Goal: Answer question/provide support: Share knowledge or assist other users

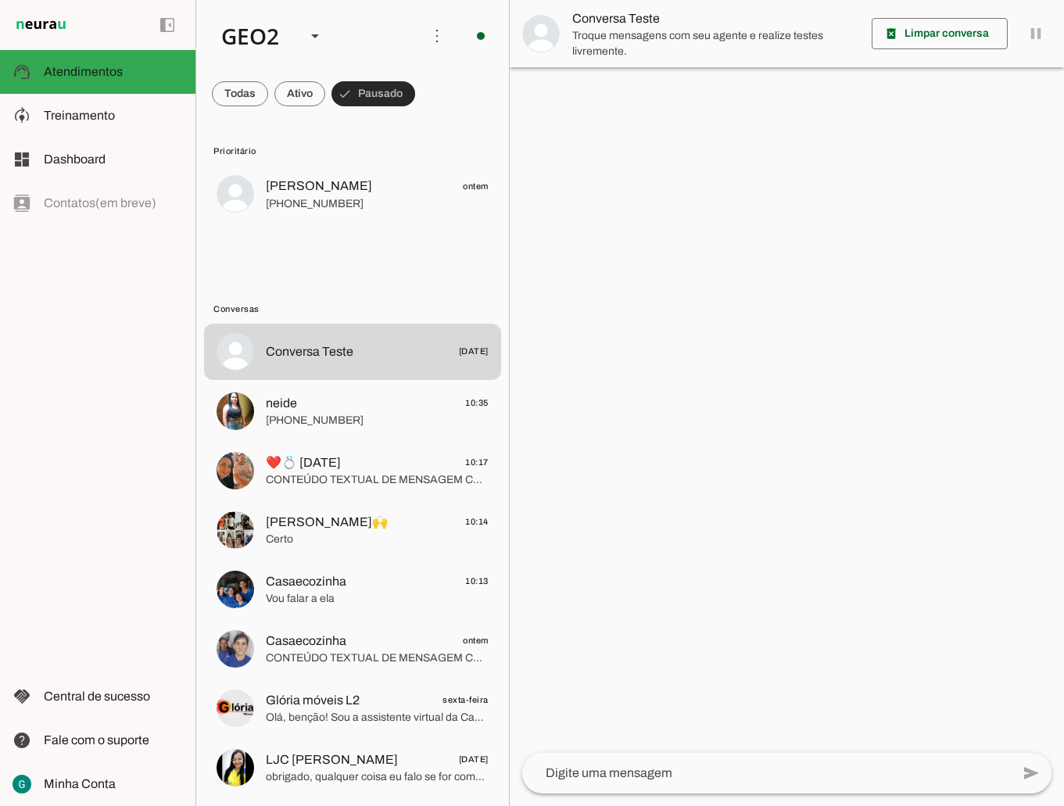
click at [377, 76] on span at bounding box center [373, 94] width 84 height 38
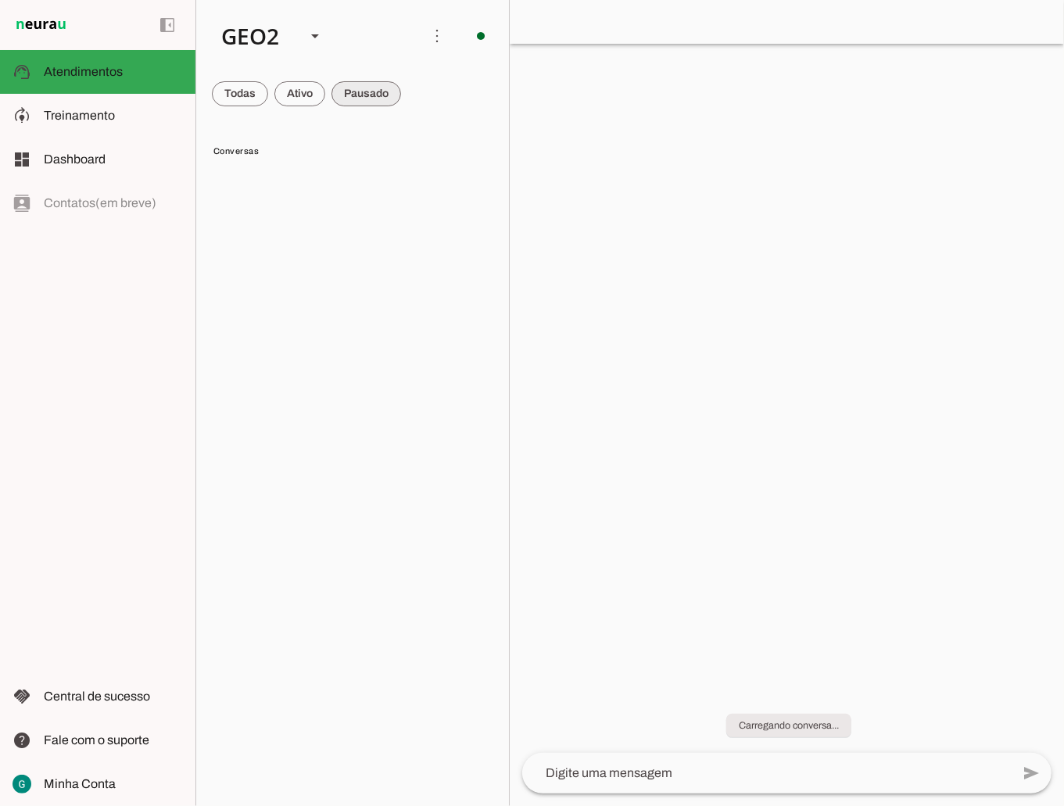
click at [364, 92] on span at bounding box center [366, 94] width 70 height 38
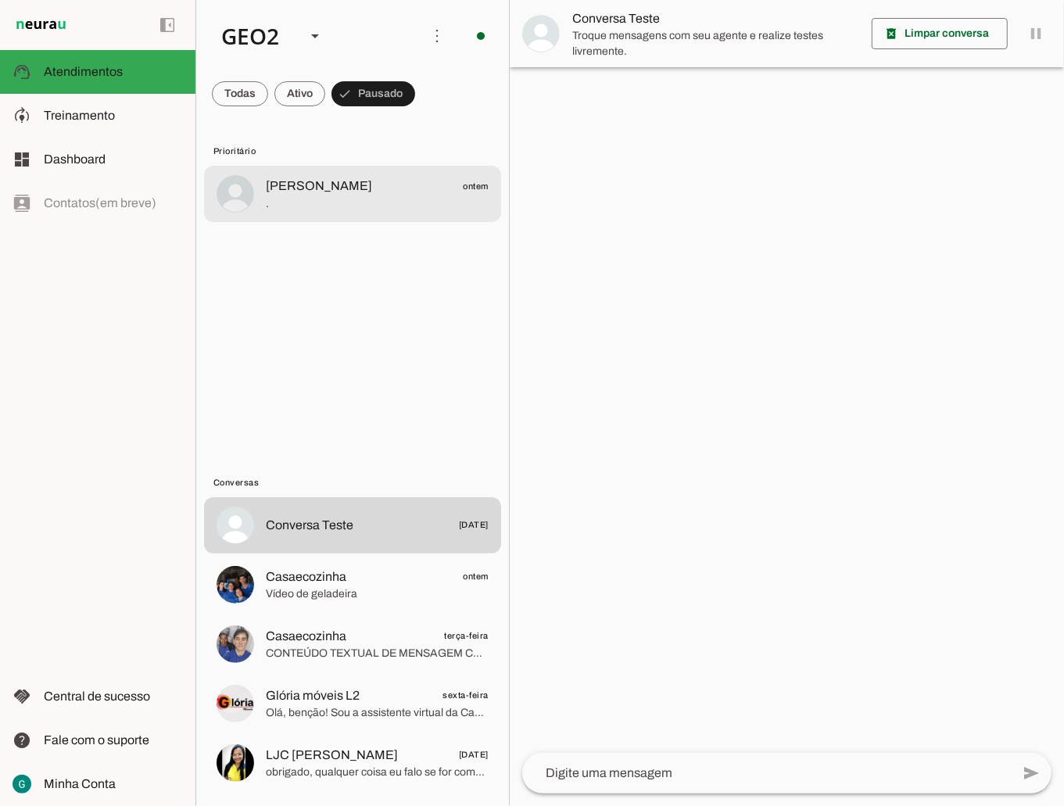
click at [313, 208] on span "." at bounding box center [377, 204] width 223 height 16
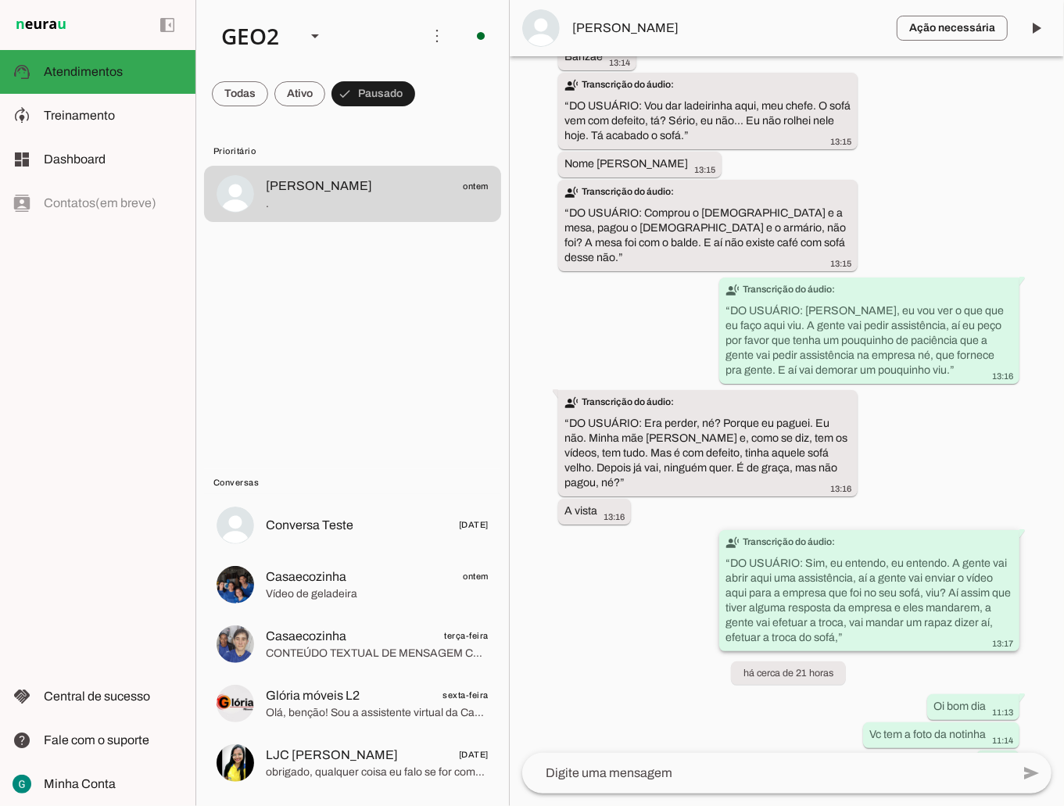
scroll to position [2663, 0]
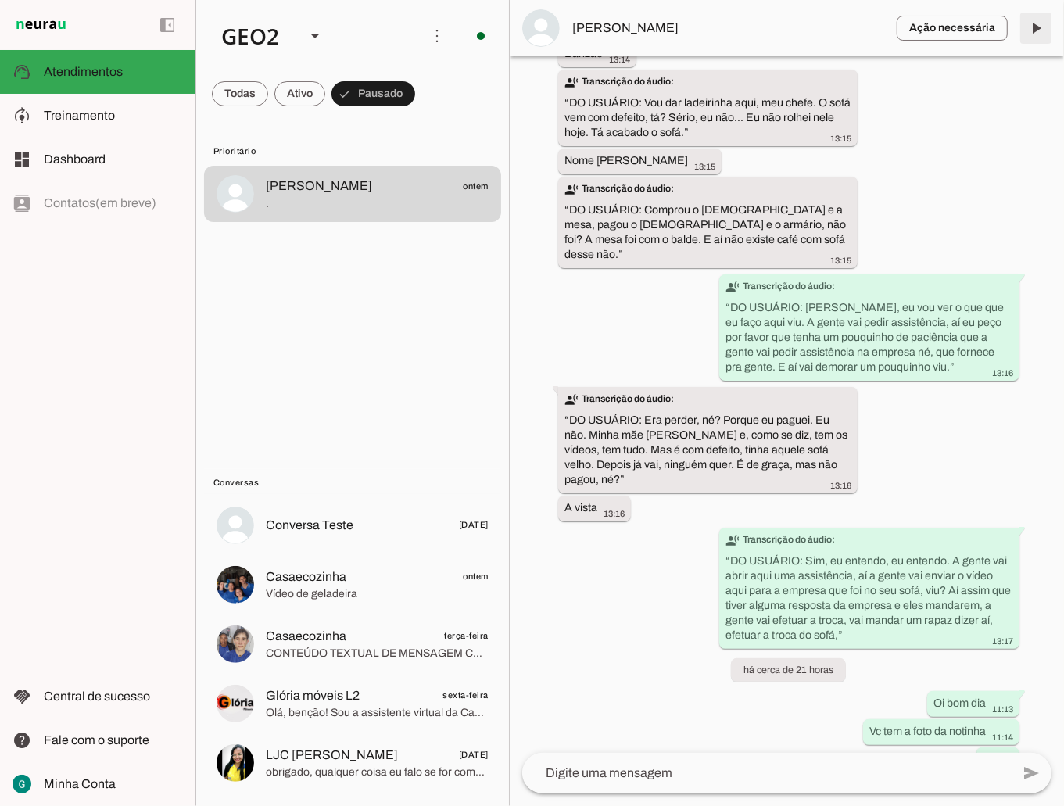
click at [1030, 21] on span at bounding box center [1036, 28] width 38 height 38
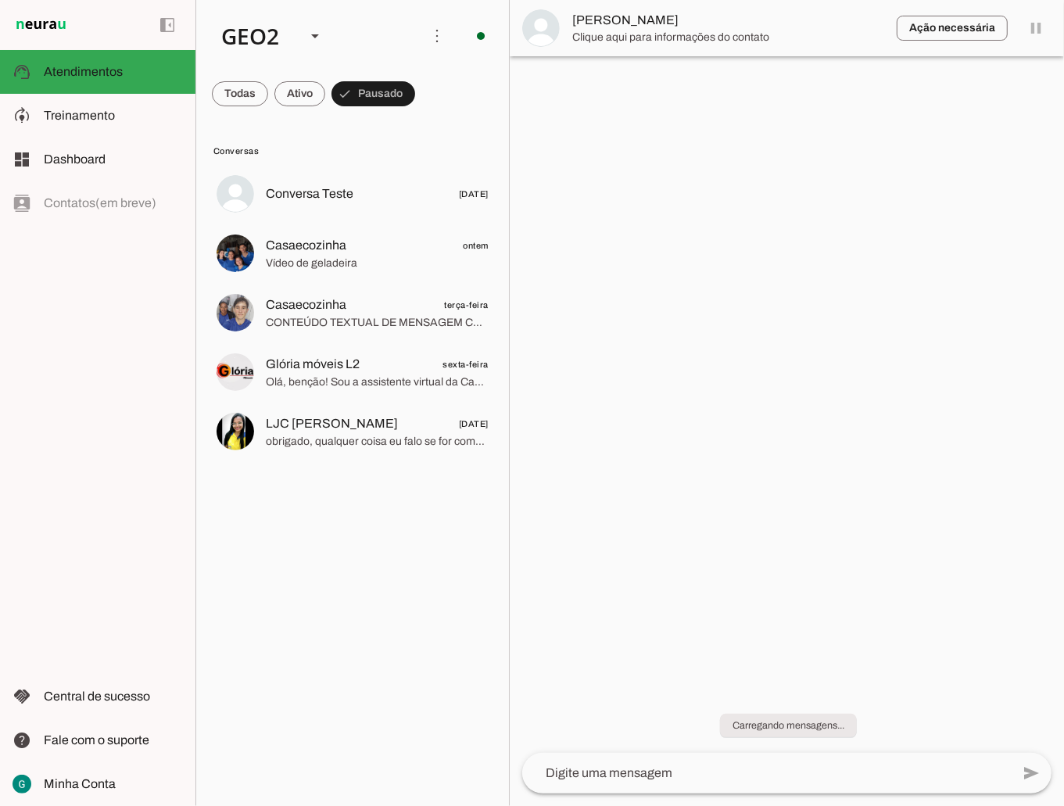
scroll to position [0, 0]
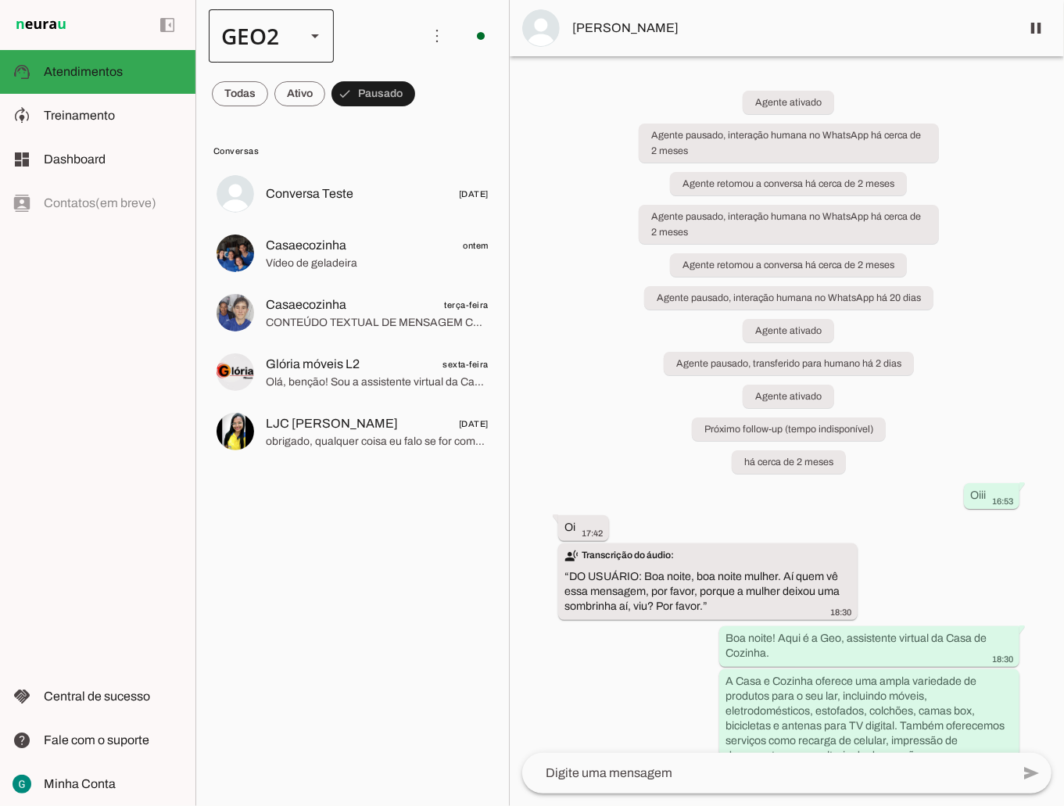
click at [297, 41] on div at bounding box center [315, 35] width 38 height 53
click at [430, 92] on slot at bounding box center [480, 100] width 100 height 19
type md-outlined-select "00zDXm0alVRWuMV8ioHb"
